Goal: Task Accomplishment & Management: Manage account settings

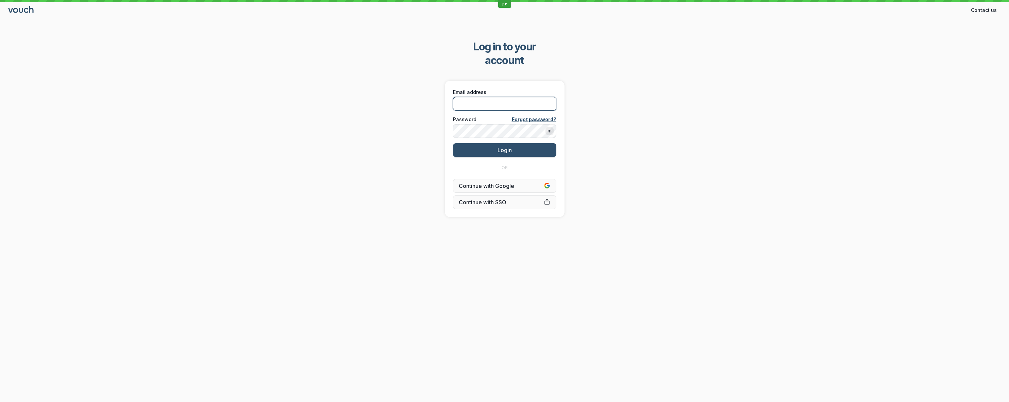
click at [492, 97] on input "Email address" at bounding box center [504, 104] width 103 height 14
type input "[PERSON_NAME][EMAIL_ADDRESS][DOMAIN_NAME]"
click at [590, 126] on div "Log in to your account Email address [PERSON_NAME][EMAIL_ADDRESS][DOMAIN_NAME] …" at bounding box center [504, 128] width 1009 height 199
click at [522, 143] on button "Login" at bounding box center [504, 150] width 103 height 14
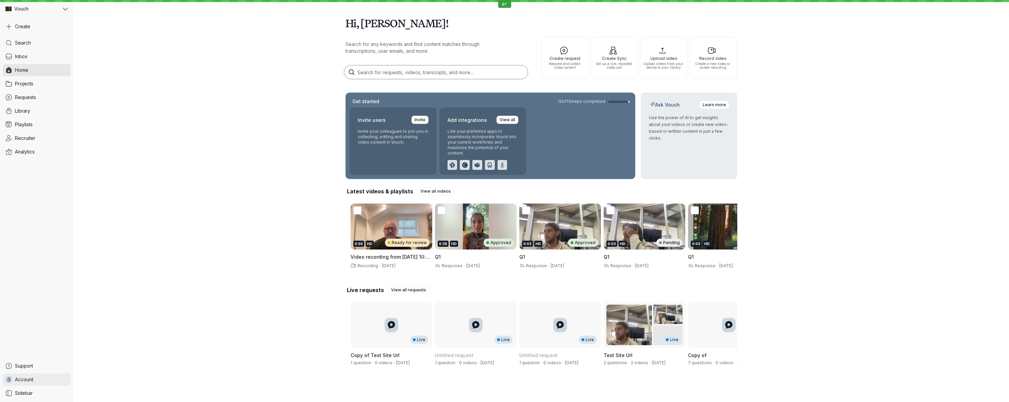
click at [29, 376] on span "Account" at bounding box center [24, 379] width 18 height 7
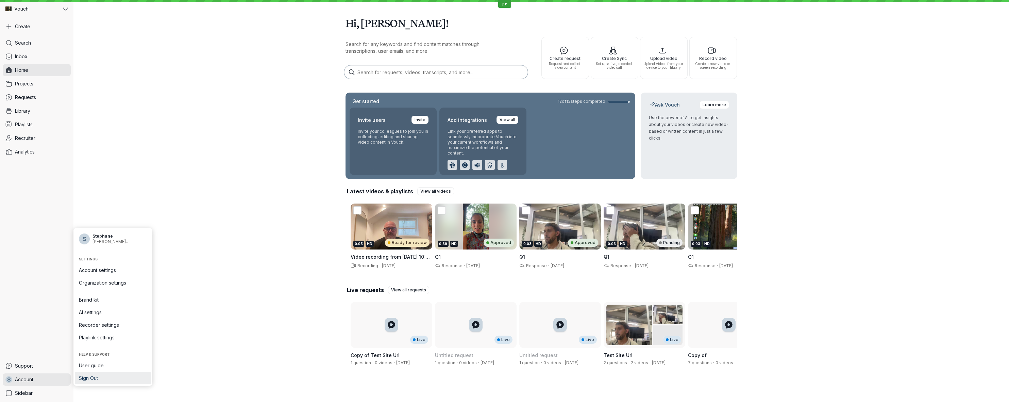
click at [104, 373] on link "Sign Out" at bounding box center [113, 378] width 76 height 12
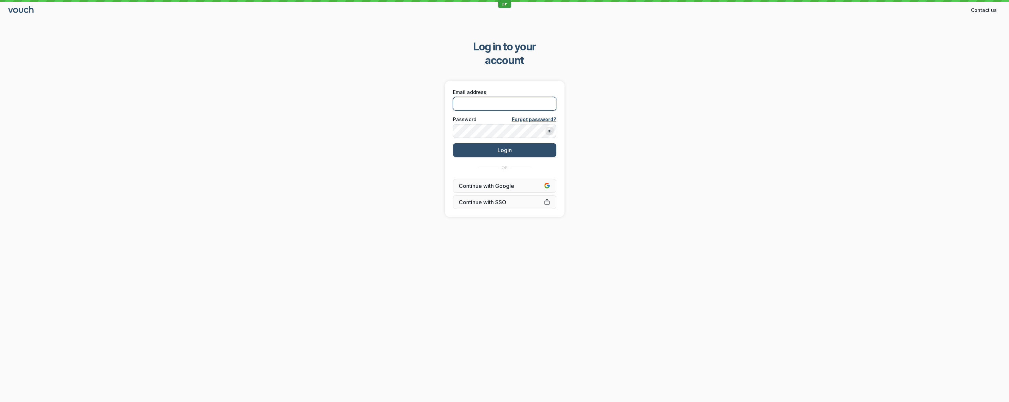
click at [486, 97] on input "Email address" at bounding box center [504, 104] width 103 height 14
click at [649, 120] on div "Log in to your account Email address Password Forgot password? Login OR Continu…" at bounding box center [504, 128] width 1009 height 199
click at [649, 95] on div "Log in to your account Email address Password Forgot password? Login OR Continu…" at bounding box center [504, 128] width 1009 height 199
type input "[PERSON_NAME][EMAIL_ADDRESS][DOMAIN_NAME]"
click at [521, 143] on button "Login" at bounding box center [504, 150] width 103 height 14
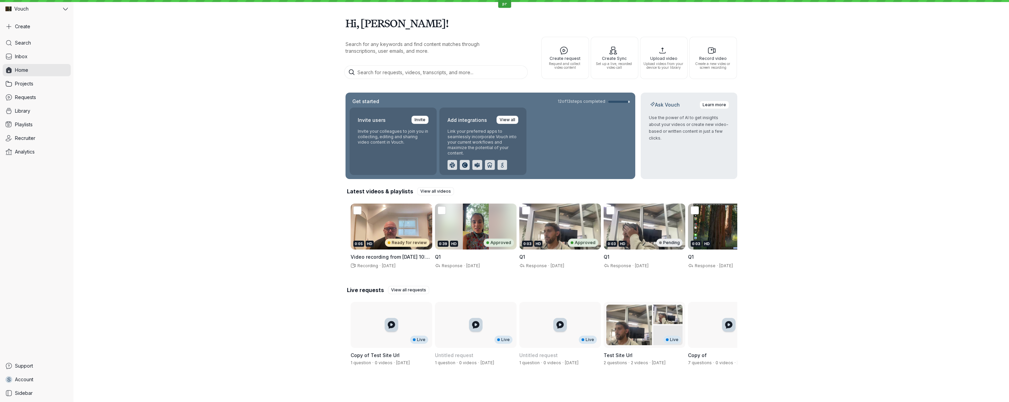
click at [808, 127] on div "Hi, [PERSON_NAME]! Search for any keywords and find content matches through tra…" at bounding box center [540, 191] width 935 height 383
click at [48, 375] on link "S Account" at bounding box center [37, 379] width 68 height 12
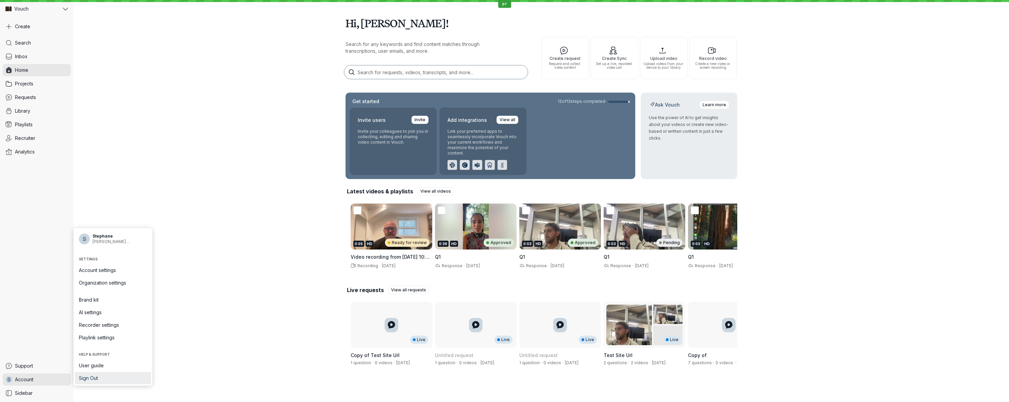
click at [100, 373] on link "Sign Out" at bounding box center [113, 378] width 76 height 12
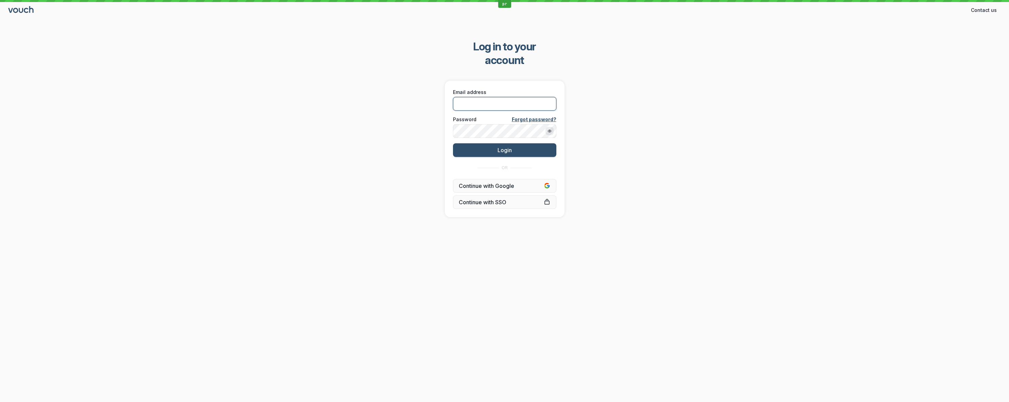
click at [471, 97] on input "Email address" at bounding box center [504, 104] width 103 height 14
click at [807, 122] on div "Log in to your account Email address Password Forgot password? Login OR Continu…" at bounding box center [504, 128] width 1009 height 199
click at [764, 124] on div "Log in to your account Email address Password Forgot password? Login OR Continu…" at bounding box center [504, 128] width 1009 height 199
type input "[PERSON_NAME][EMAIL_ADDRESS][DOMAIN_NAME]"
click at [670, 134] on div "Log in to your account Email address [PERSON_NAME][EMAIL_ADDRESS][DOMAIN_NAME] …" at bounding box center [504, 128] width 1009 height 199
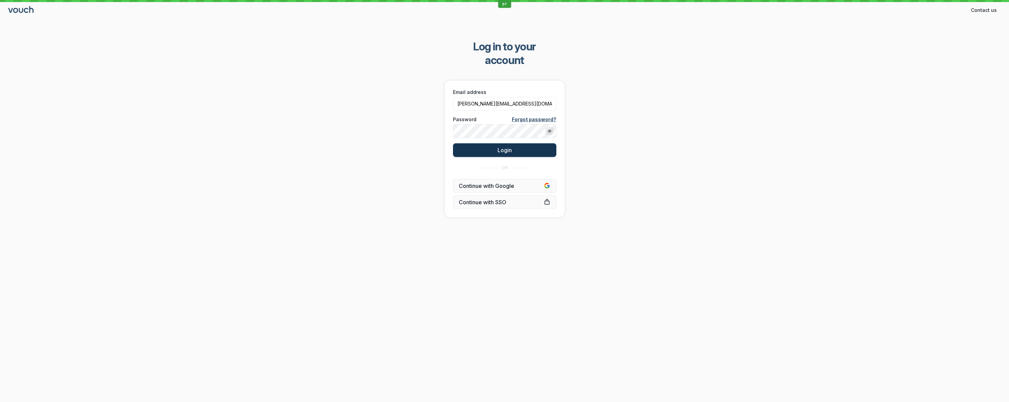
click at [521, 143] on button "Login" at bounding box center [504, 150] width 103 height 14
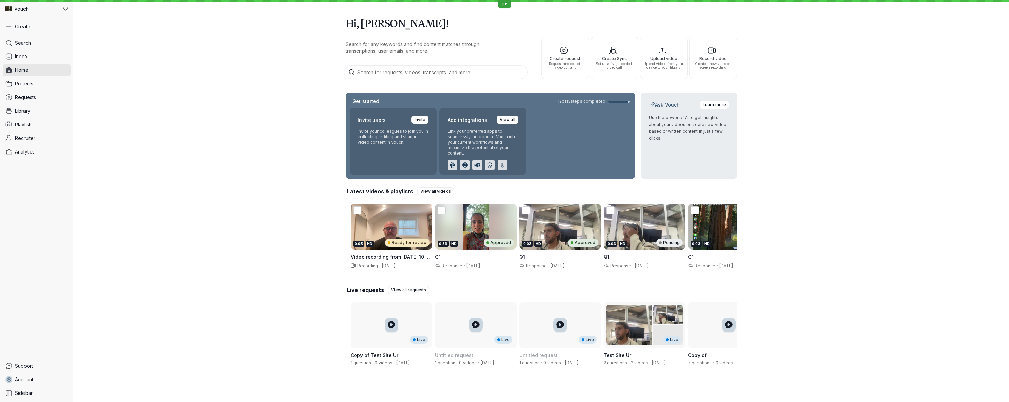
click at [934, 170] on div "Hi, [PERSON_NAME]! Search for any keywords and find content matches through tra…" at bounding box center [540, 191] width 935 height 383
